Goal: Obtain resource: Download file/media

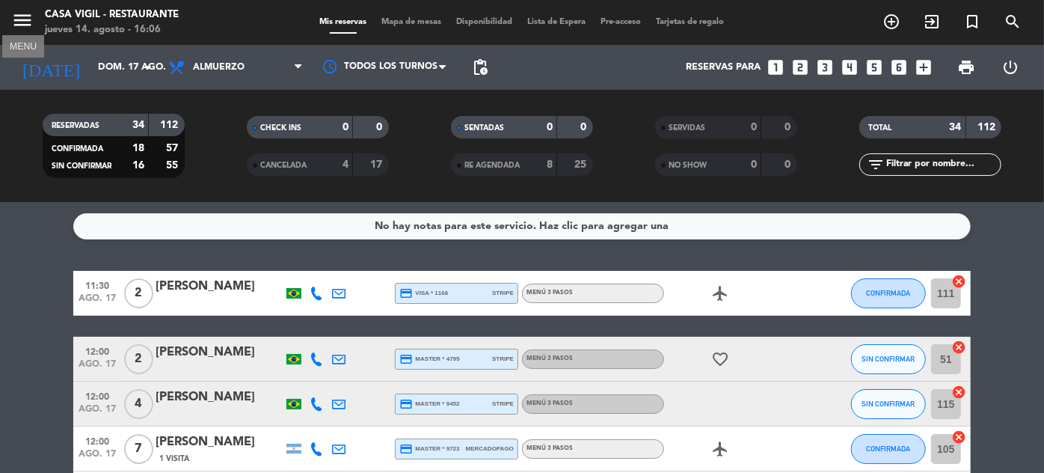
click at [26, 19] on icon "menu" at bounding box center [22, 20] width 22 height 22
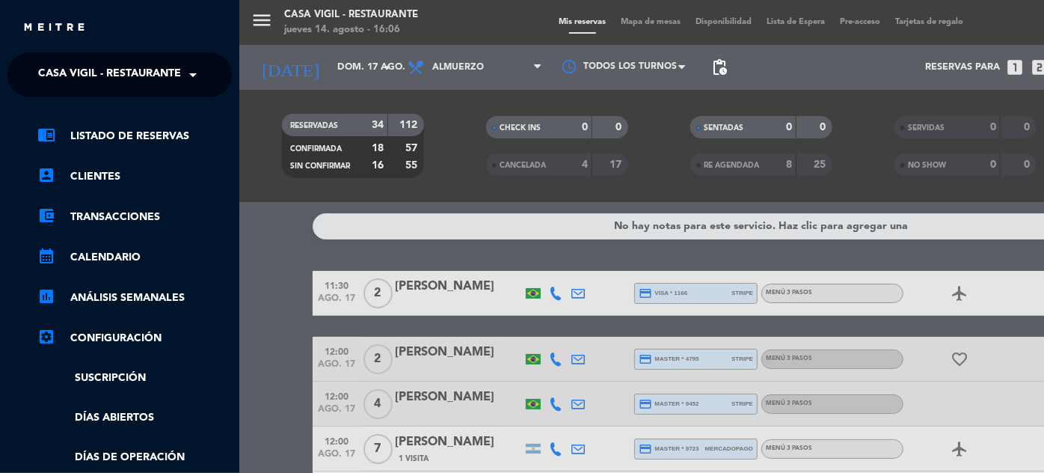
click at [202, 77] on span at bounding box center [196, 74] width 25 height 31
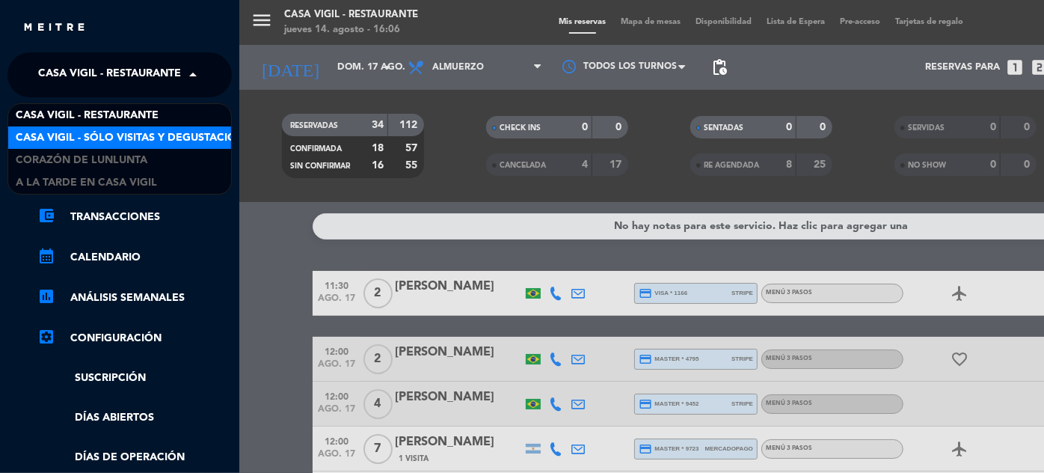
click at [157, 139] on span "Casa Vigil - SÓLO Visitas y Degustaciones" at bounding box center [137, 137] width 242 height 17
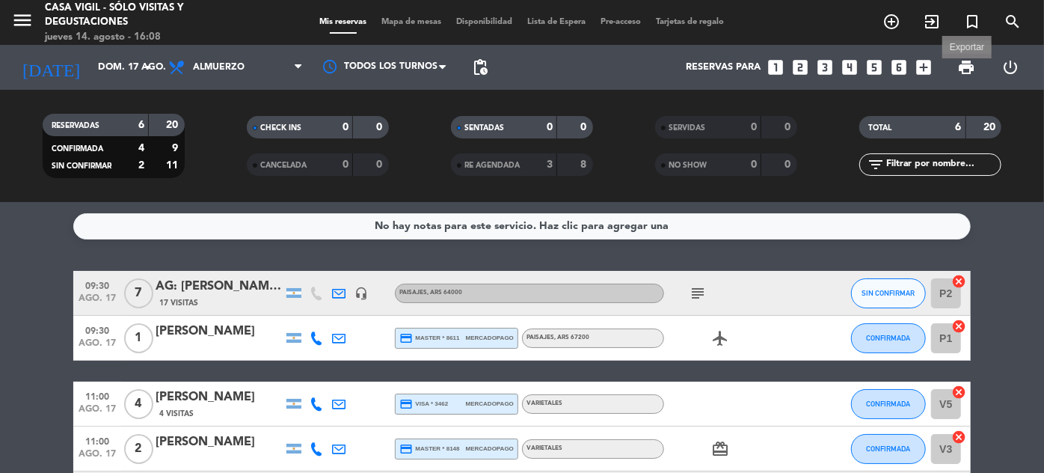
click at [966, 68] on span "print" at bounding box center [966, 67] width 18 height 18
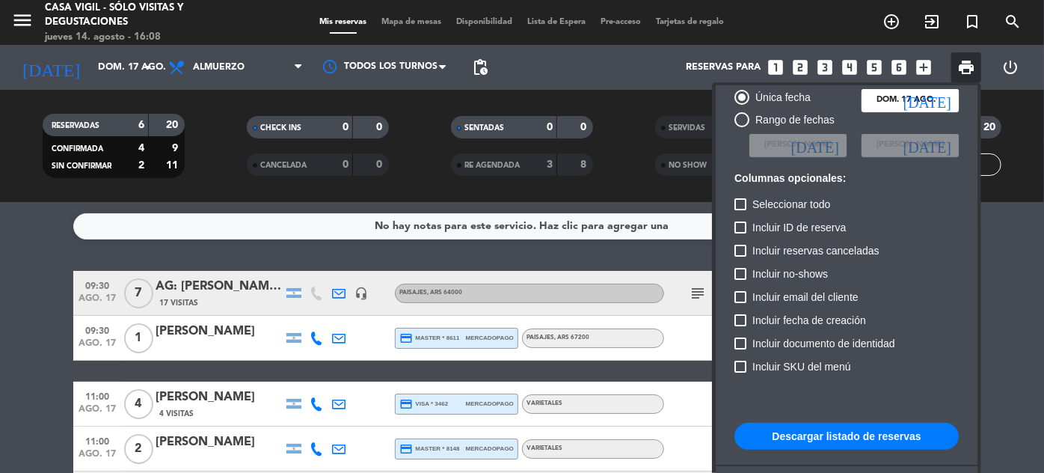
scroll to position [91, 0]
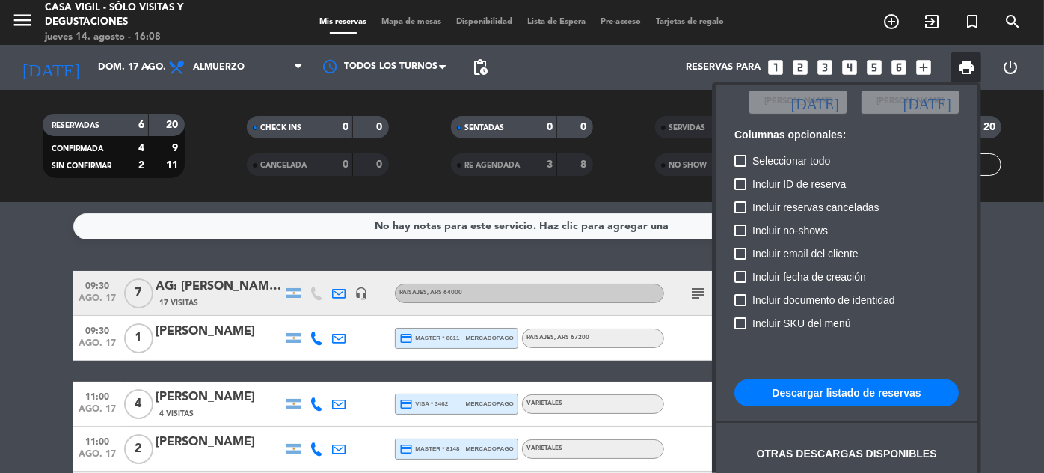
click at [879, 396] on button "Descargar listado de reservas" at bounding box center [846, 392] width 224 height 27
click at [19, 17] on div at bounding box center [522, 236] width 1044 height 473
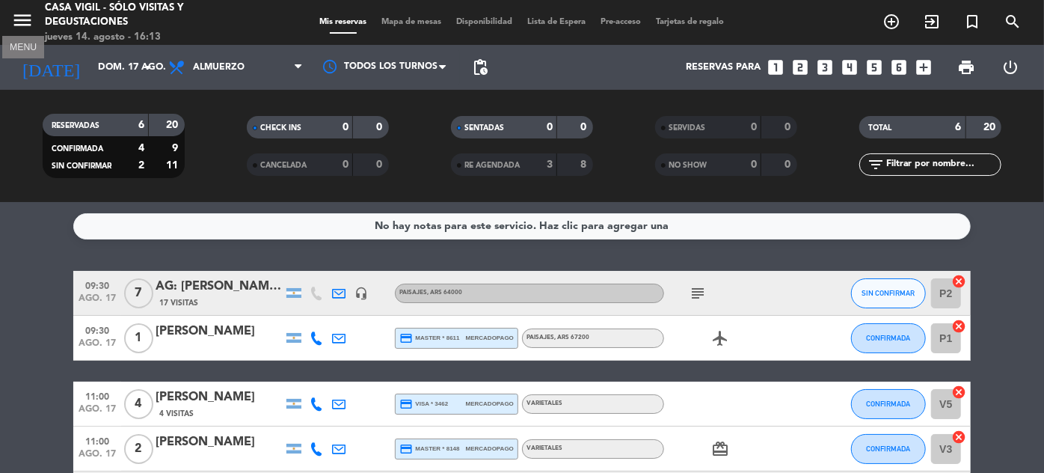
click at [22, 19] on icon "menu" at bounding box center [22, 20] width 22 height 22
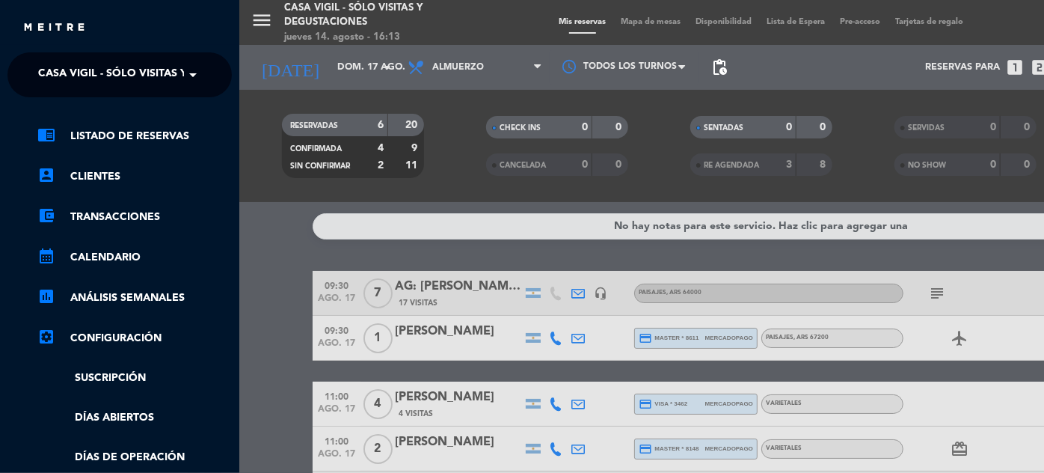
click at [177, 70] on span "Casa Vigil - SÓLO Visitas y Degustaciones" at bounding box center [159, 74] width 242 height 31
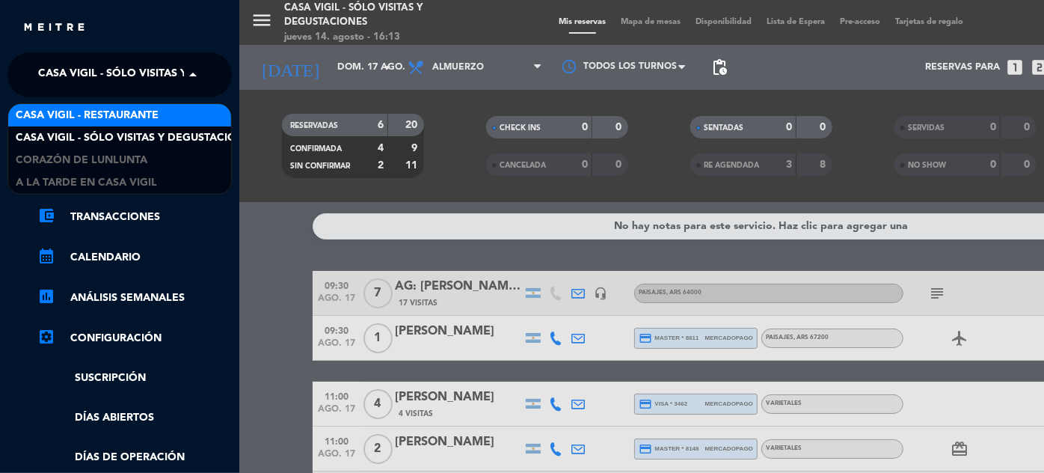
click at [155, 112] on span "Casa Vigil - Restaurante" at bounding box center [87, 115] width 143 height 17
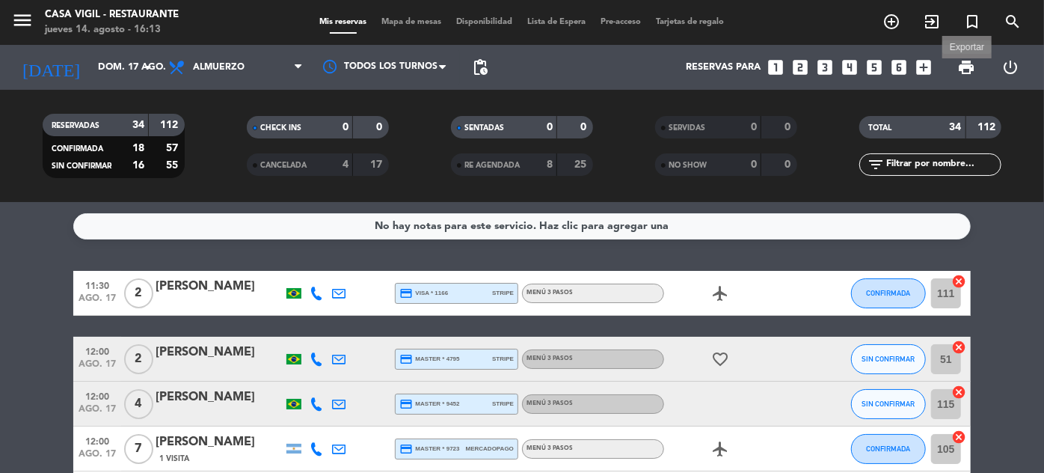
click at [972, 70] on span "print" at bounding box center [966, 67] width 18 height 18
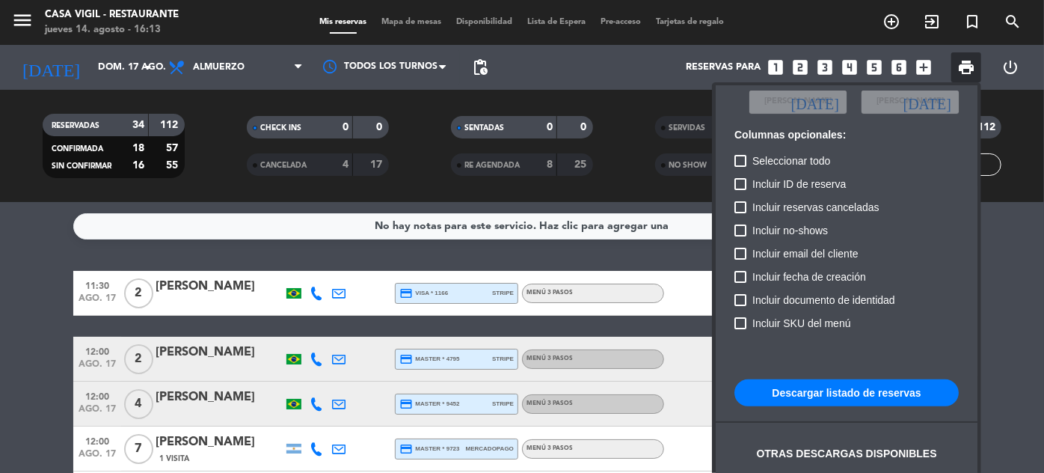
click at [875, 388] on button "Descargar listado de reservas" at bounding box center [846, 392] width 224 height 27
